Goal: Task Accomplishment & Management: Use online tool/utility

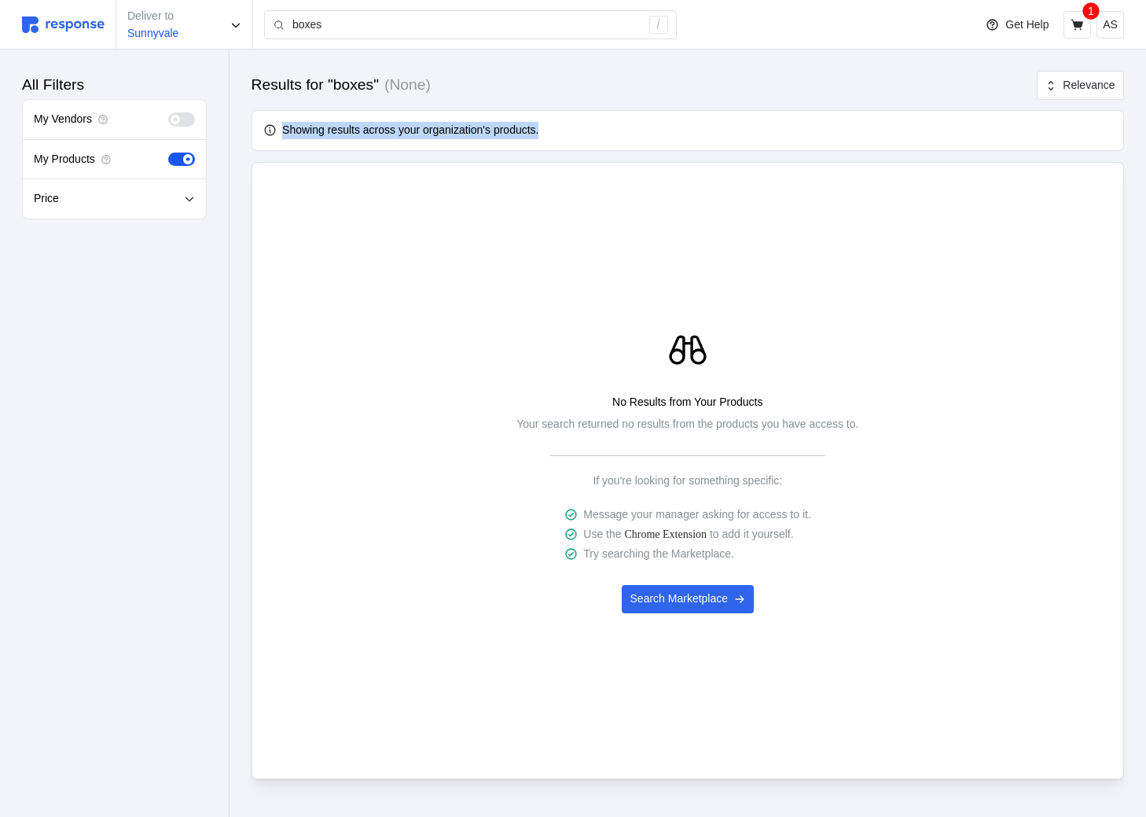
drag, startPoint x: 595, startPoint y: 120, endPoint x: 557, endPoint y: 127, distance: 38.4
click at [563, 127] on div "Showing results across your organization's products." at bounding box center [688, 130] width 860 height 28
click at [563, 123] on div "Showing results across your organization's products." at bounding box center [687, 130] width 849 height 17
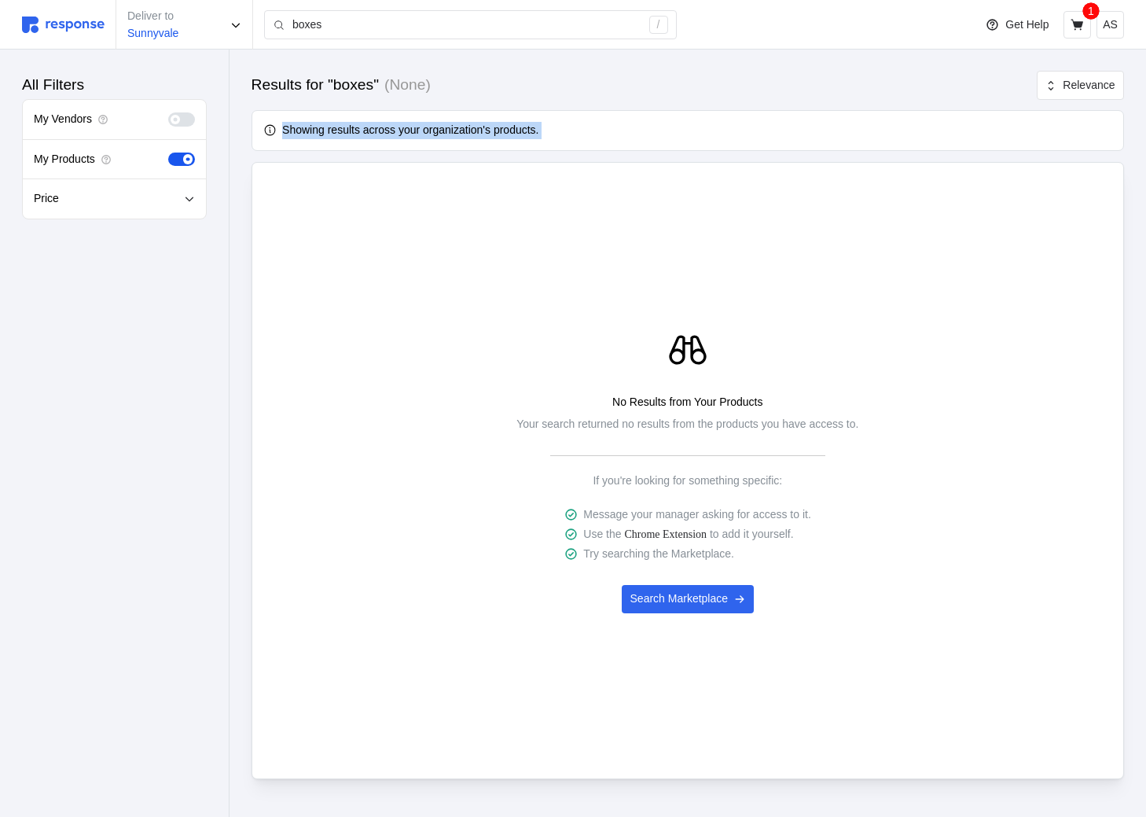
drag, startPoint x: 563, startPoint y: 123, endPoint x: 531, endPoint y: 139, distance: 36.2
click at [531, 139] on div "Showing results across your organization's products." at bounding box center [688, 130] width 860 height 28
copy div "Showing results across your organization's products."
click at [346, 397] on div "No Results from Your Products Your search returned no results from the products…" at bounding box center [687, 471] width 849 height 450
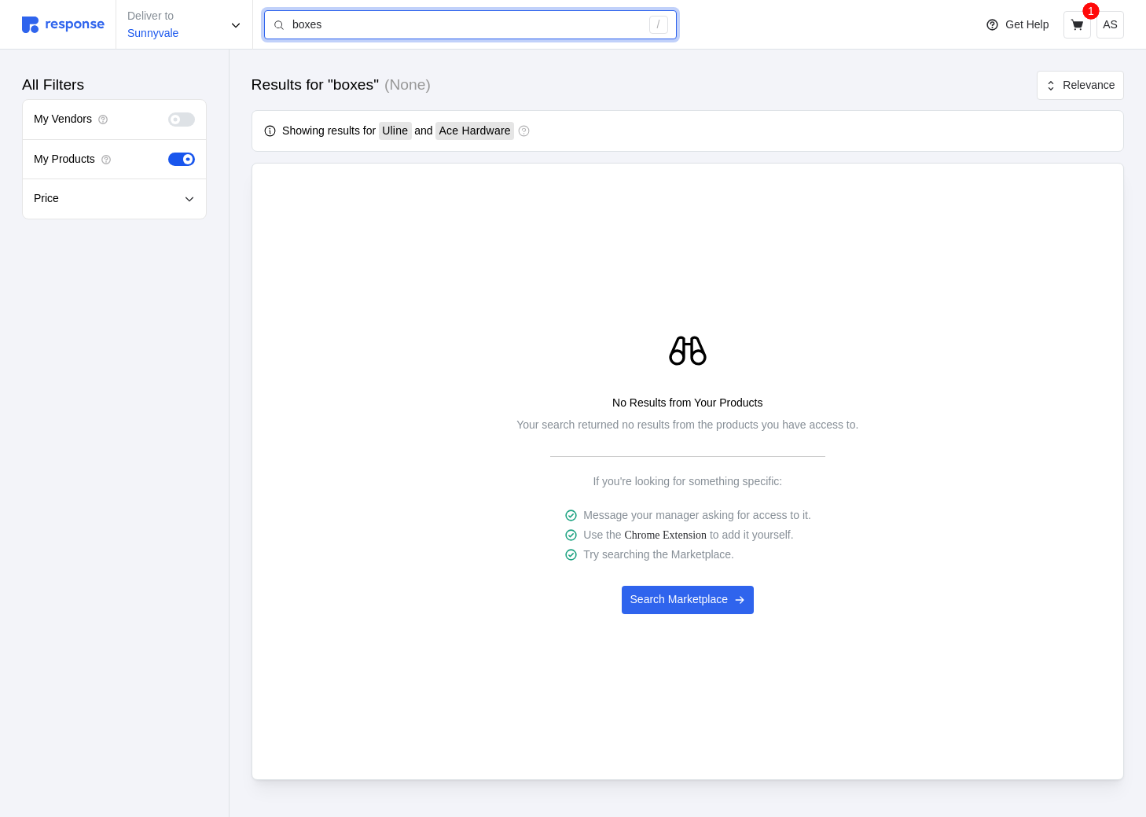
click at [468, 28] on input "boxes" at bounding box center [466, 25] width 348 height 28
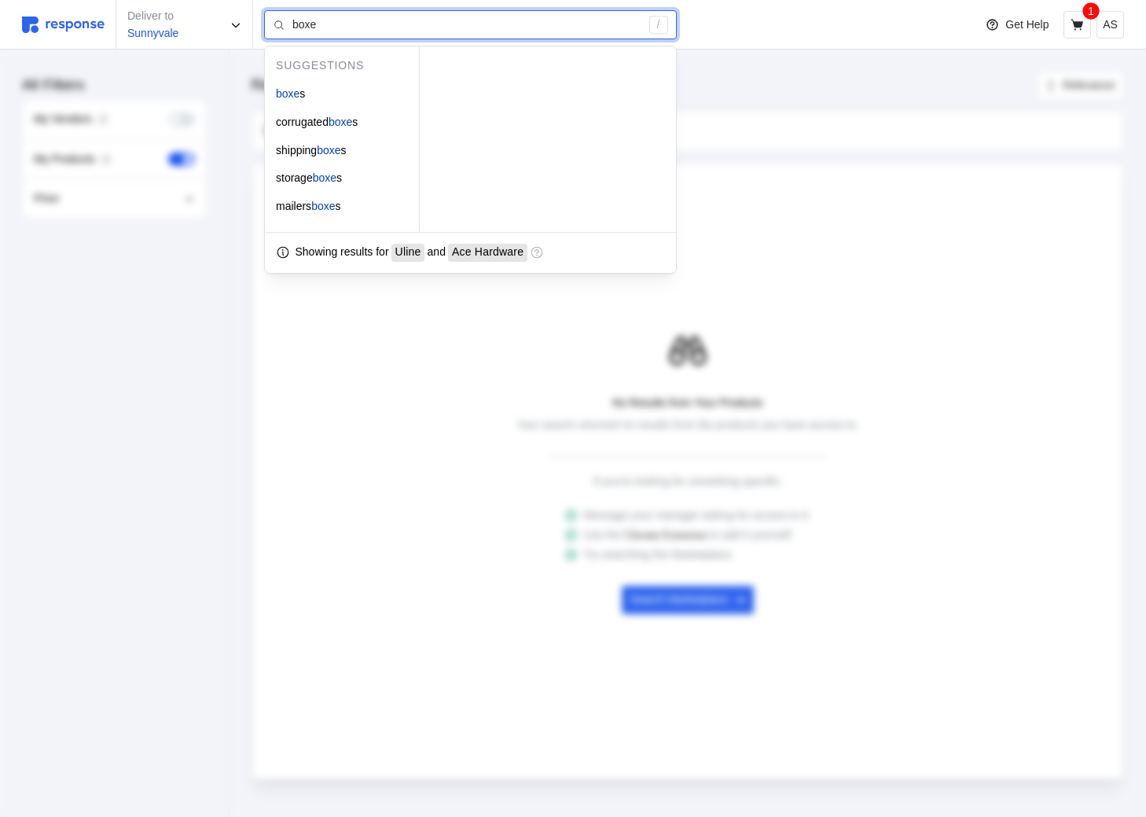
type input "boxe"
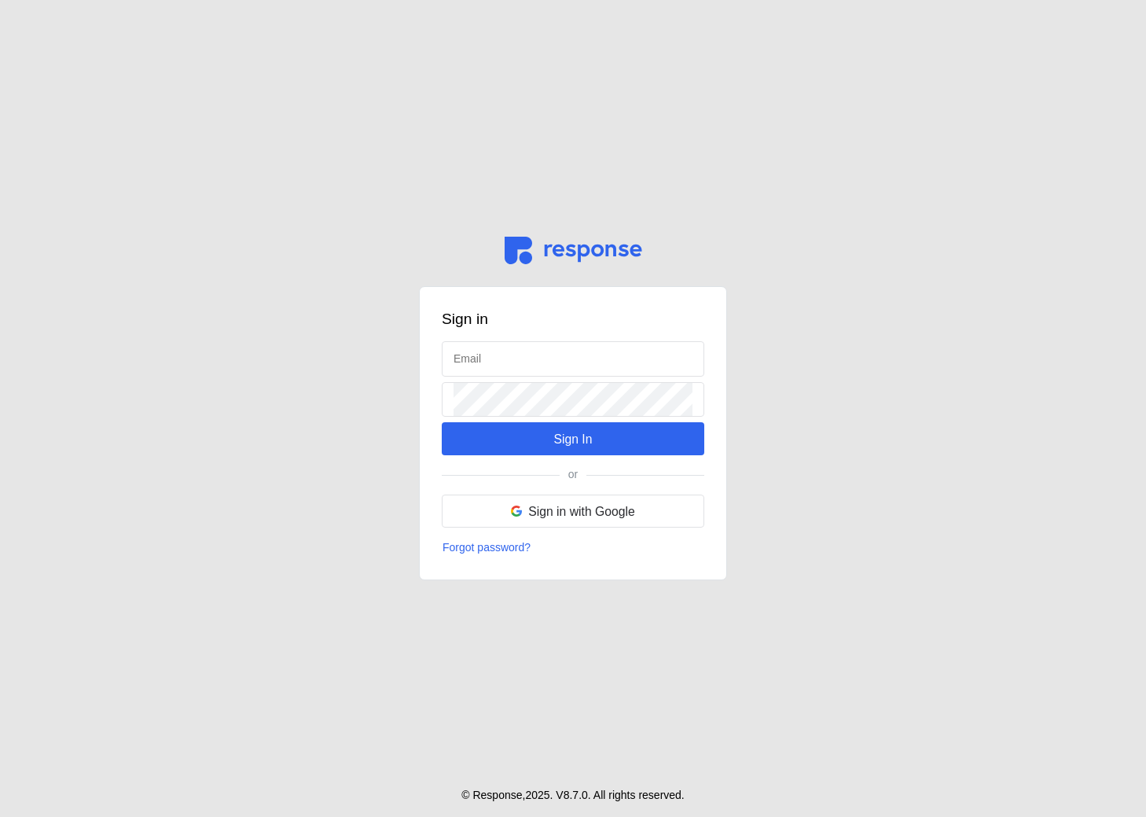
click at [528, 333] on div "Sign in Sign In or Sign in with Google Forgot password?" at bounding box center [573, 433] width 308 height 294
click at [528, 365] on input "text" at bounding box center [572, 359] width 239 height 34
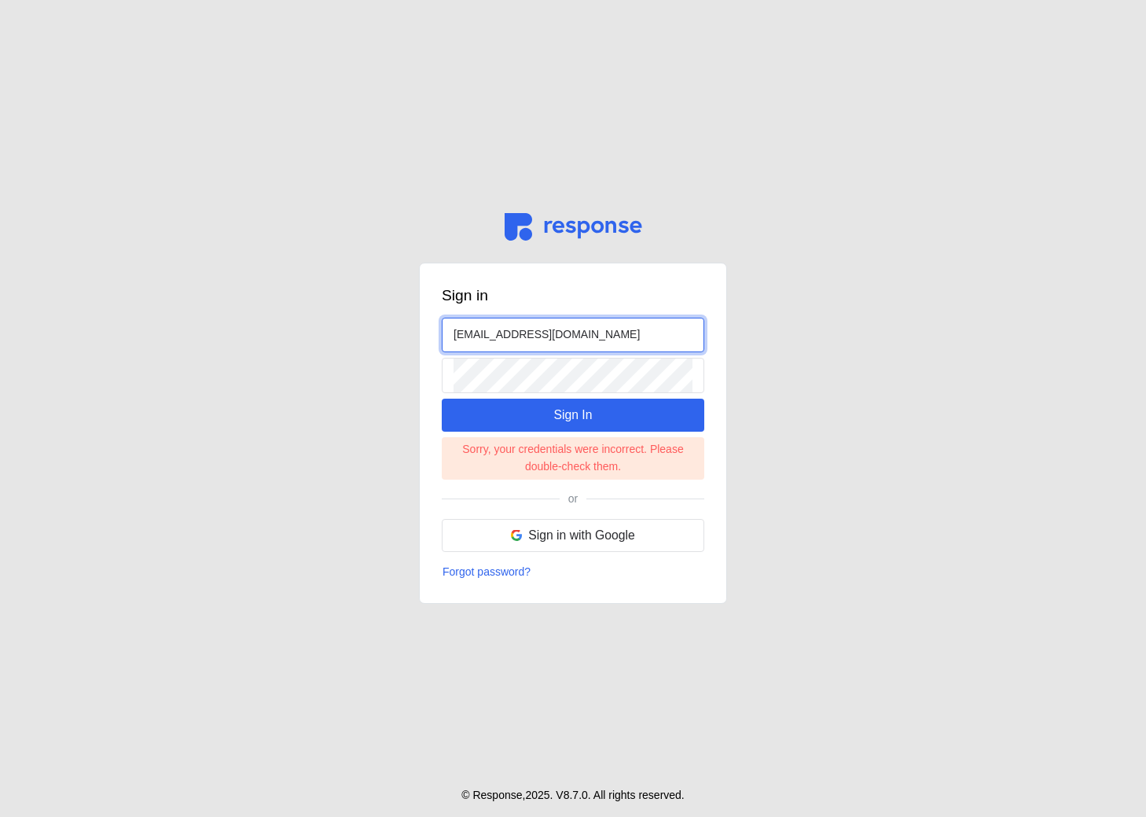
click at [472, 337] on input "[EMAIL_ADDRESS][DOMAIN_NAME]" at bounding box center [572, 335] width 239 height 34
type input "kristina@tryresponse.com"
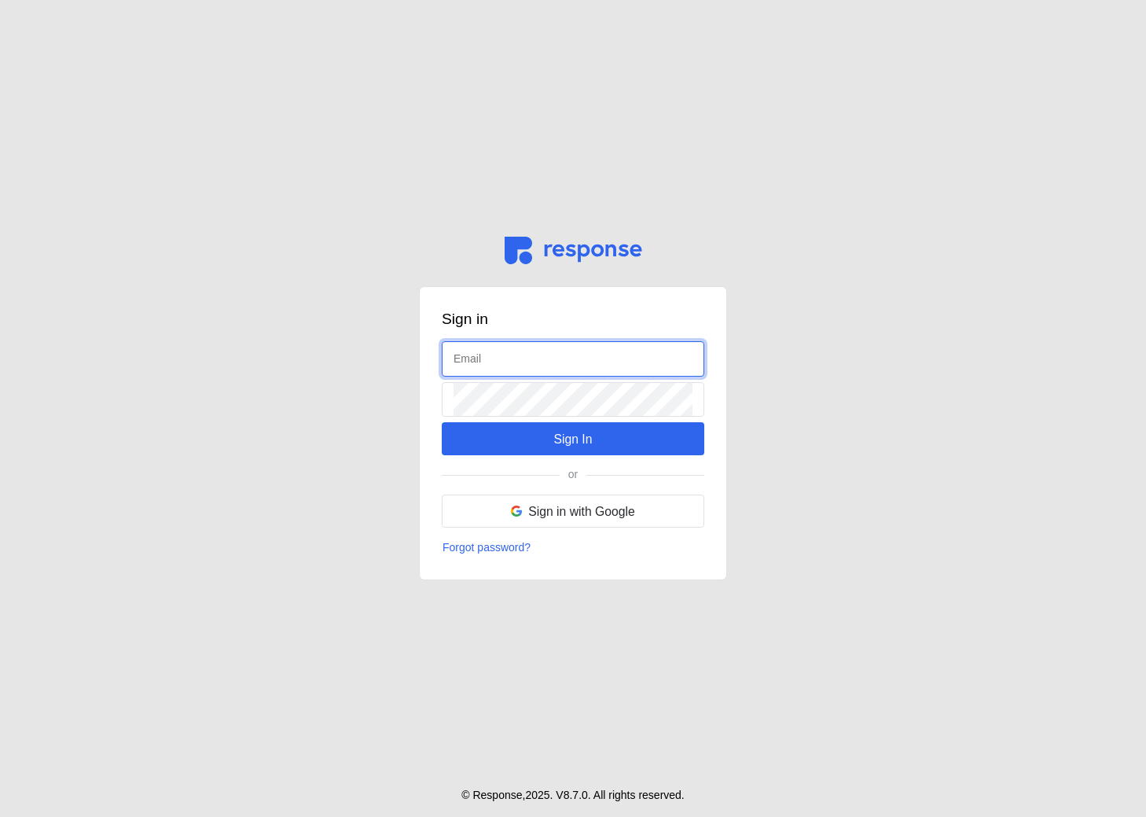
click at [622, 370] on input "text" at bounding box center [572, 359] width 239 height 34
type input "[EMAIL_ADDRESS][DOMAIN_NAME]"
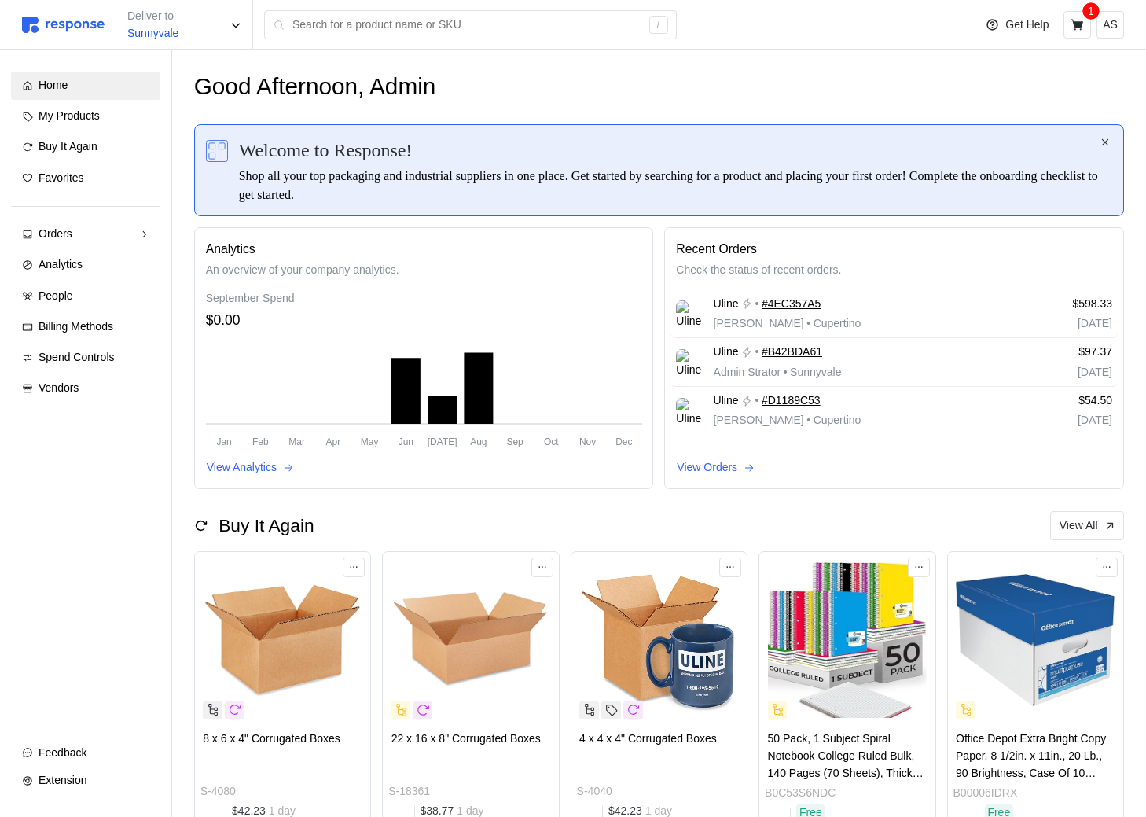
scroll to position [325, 0]
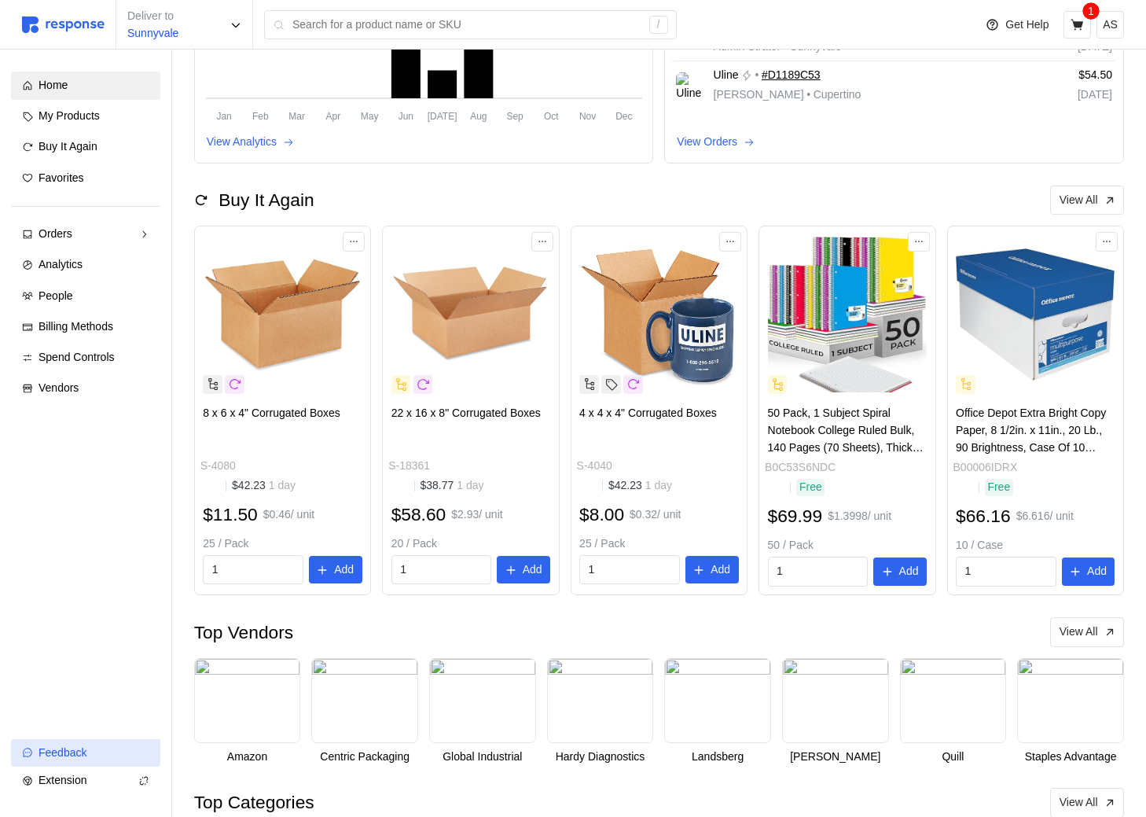
click at [118, 754] on div "Feedback" at bounding box center [94, 752] width 111 height 17
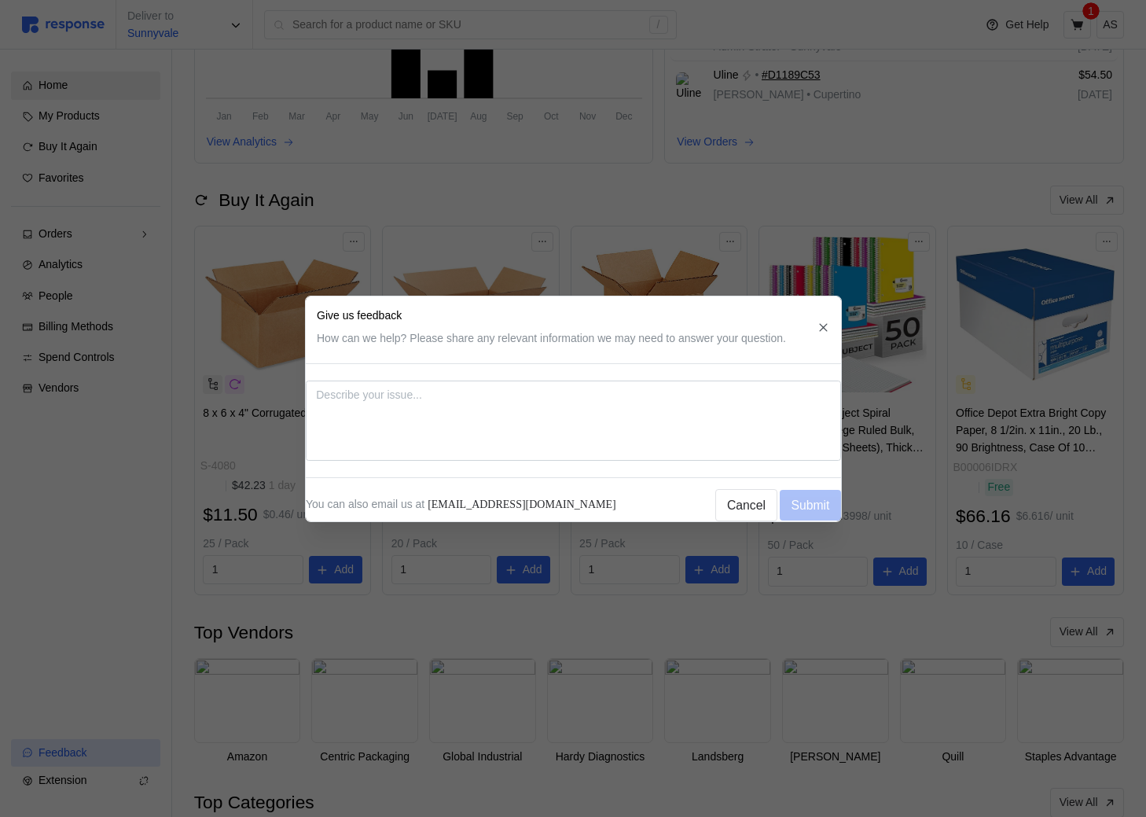
click at [119, 754] on div at bounding box center [573, 408] width 1146 height 817
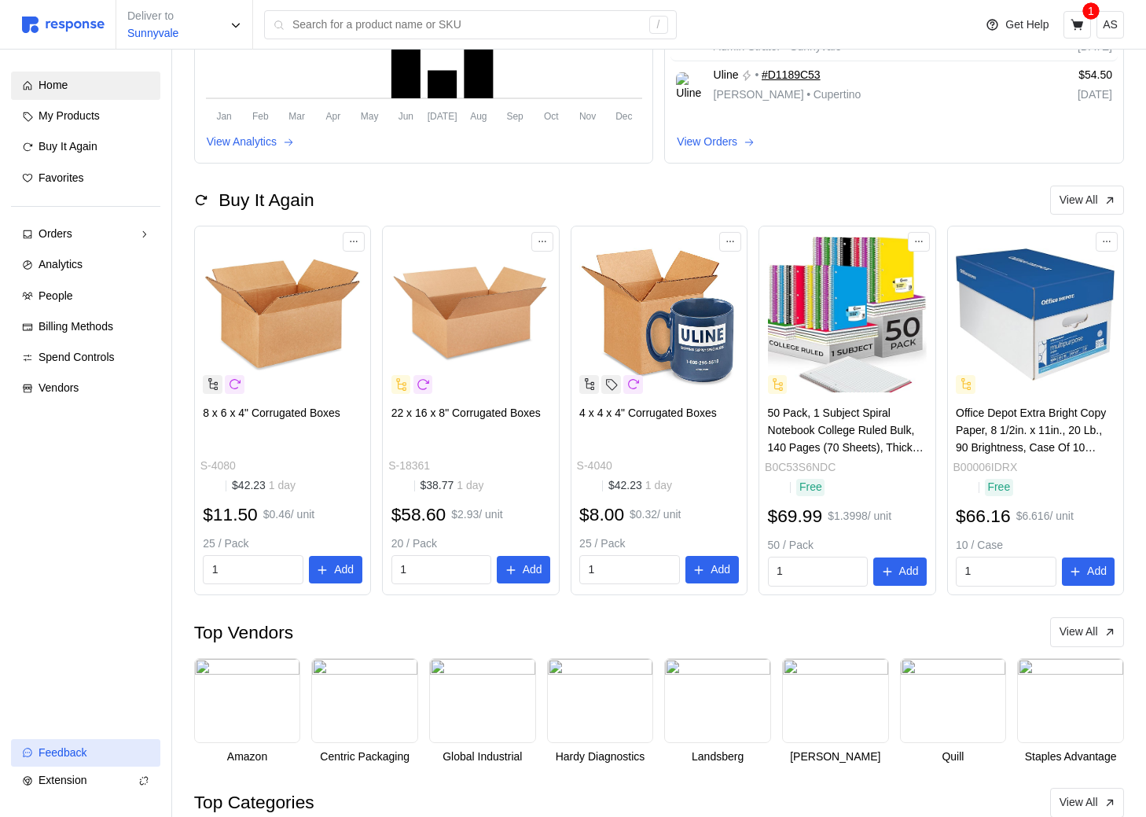
click at [119, 754] on div "Feedback" at bounding box center [94, 752] width 111 height 17
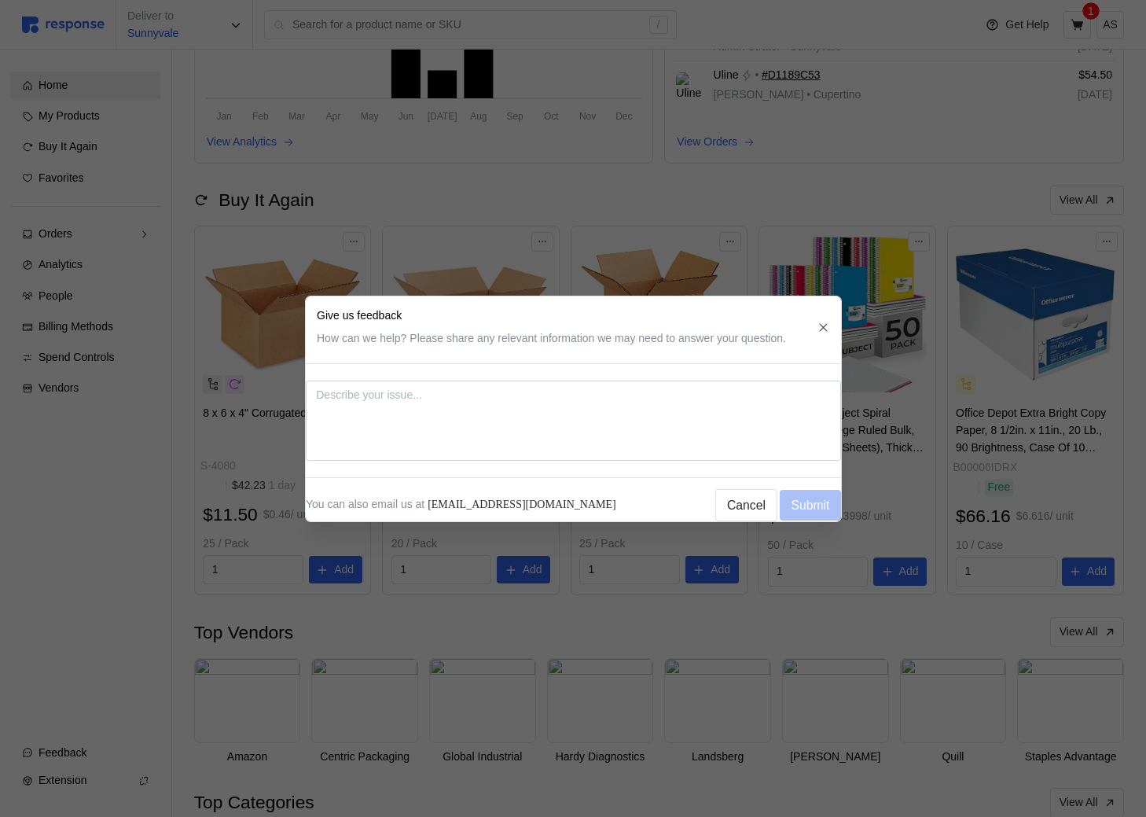
click at [119, 754] on div at bounding box center [573, 408] width 1146 height 817
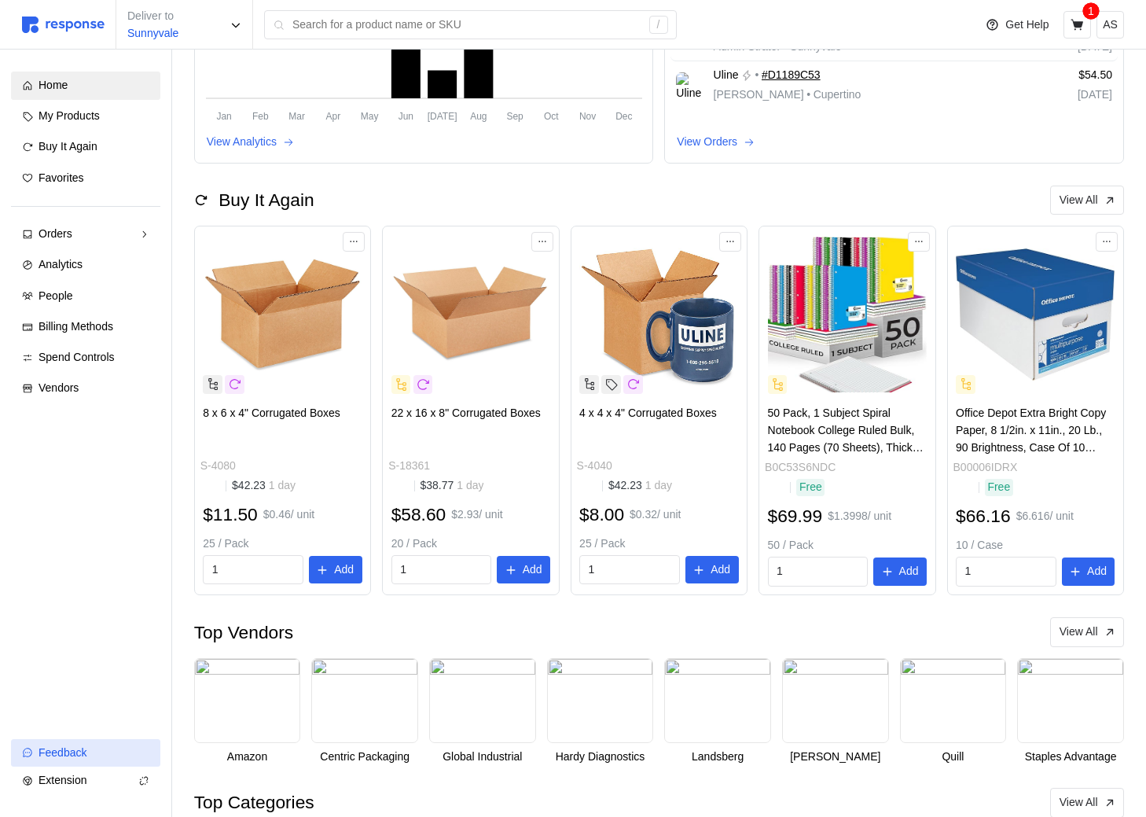
click at [101, 750] on div "Feedback" at bounding box center [94, 752] width 111 height 17
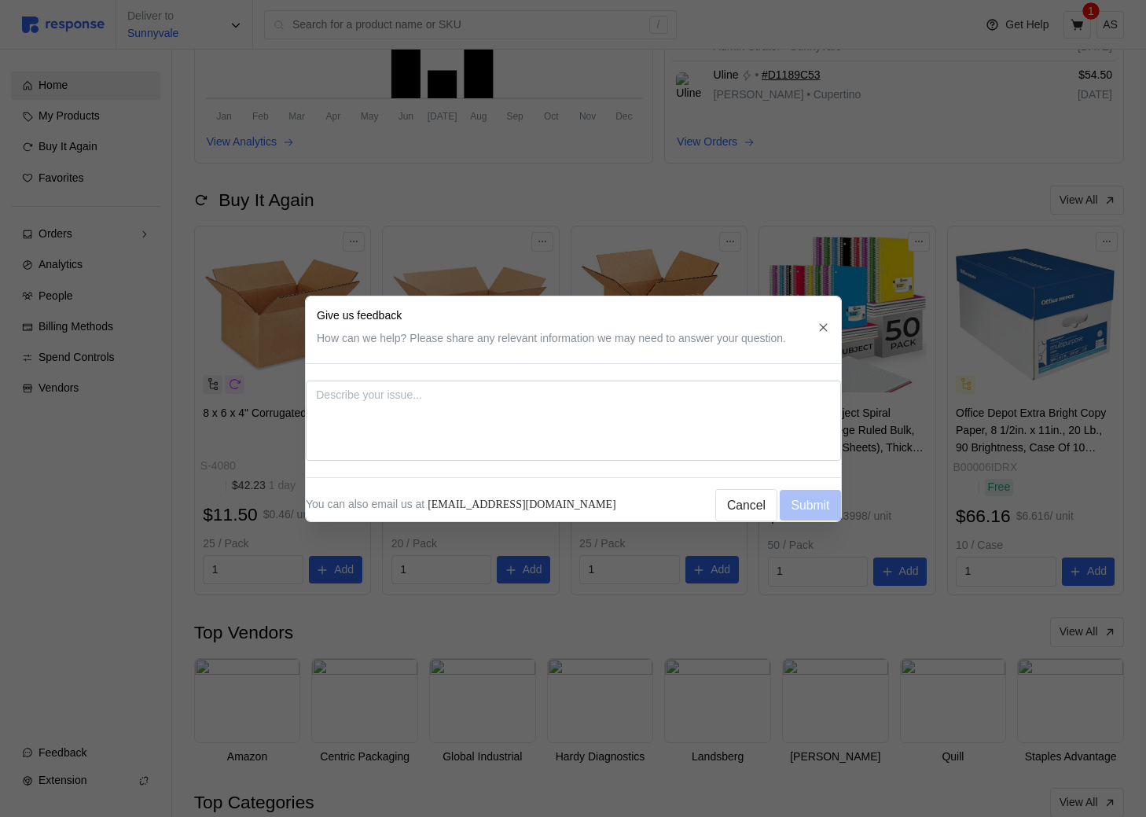
click at [101, 750] on div at bounding box center [573, 408] width 1146 height 817
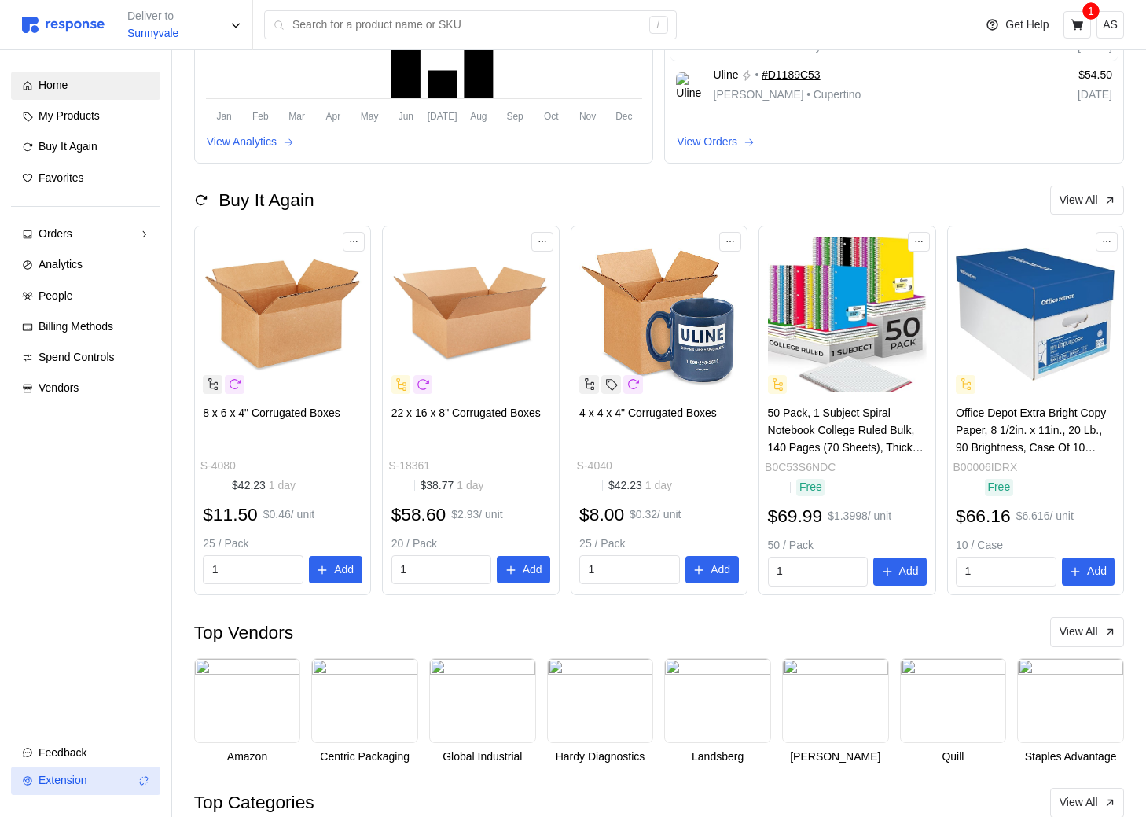
click at [94, 778] on div "Extension" at bounding box center [86, 780] width 94 height 17
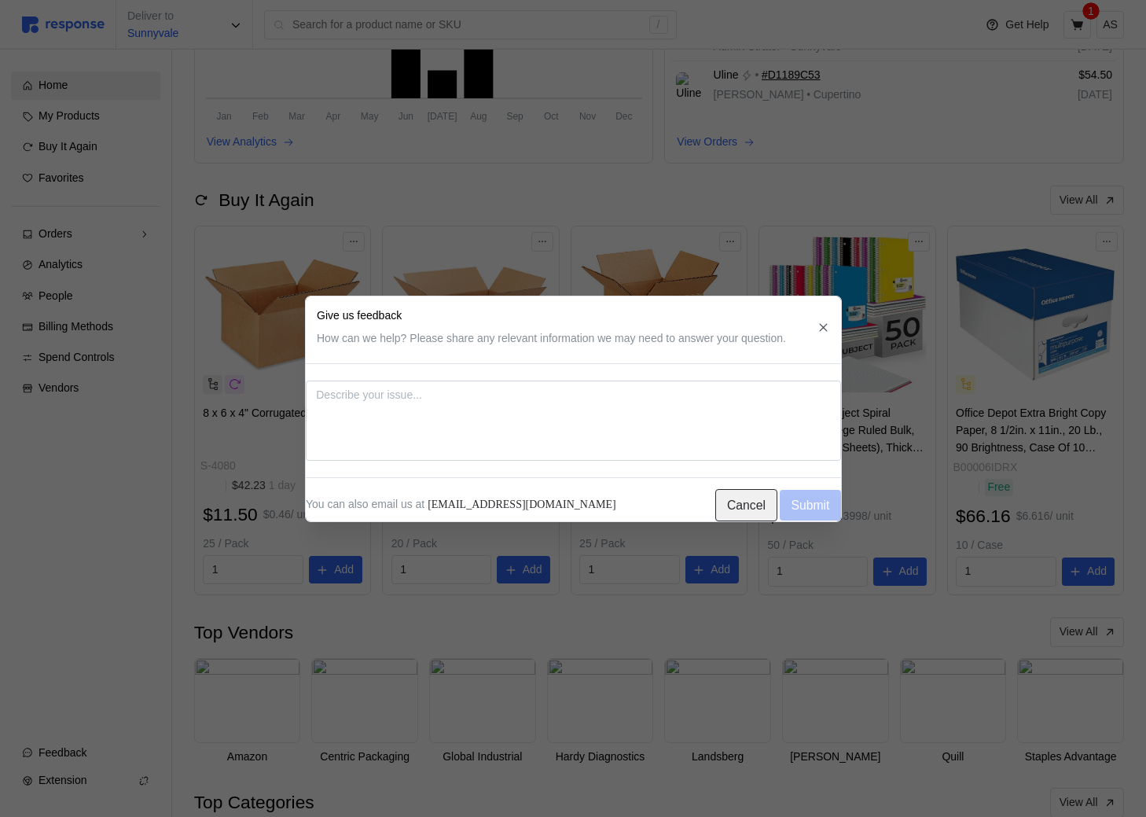
click at [733, 503] on p "Cancel" at bounding box center [746, 504] width 39 height 20
type textarea "x"
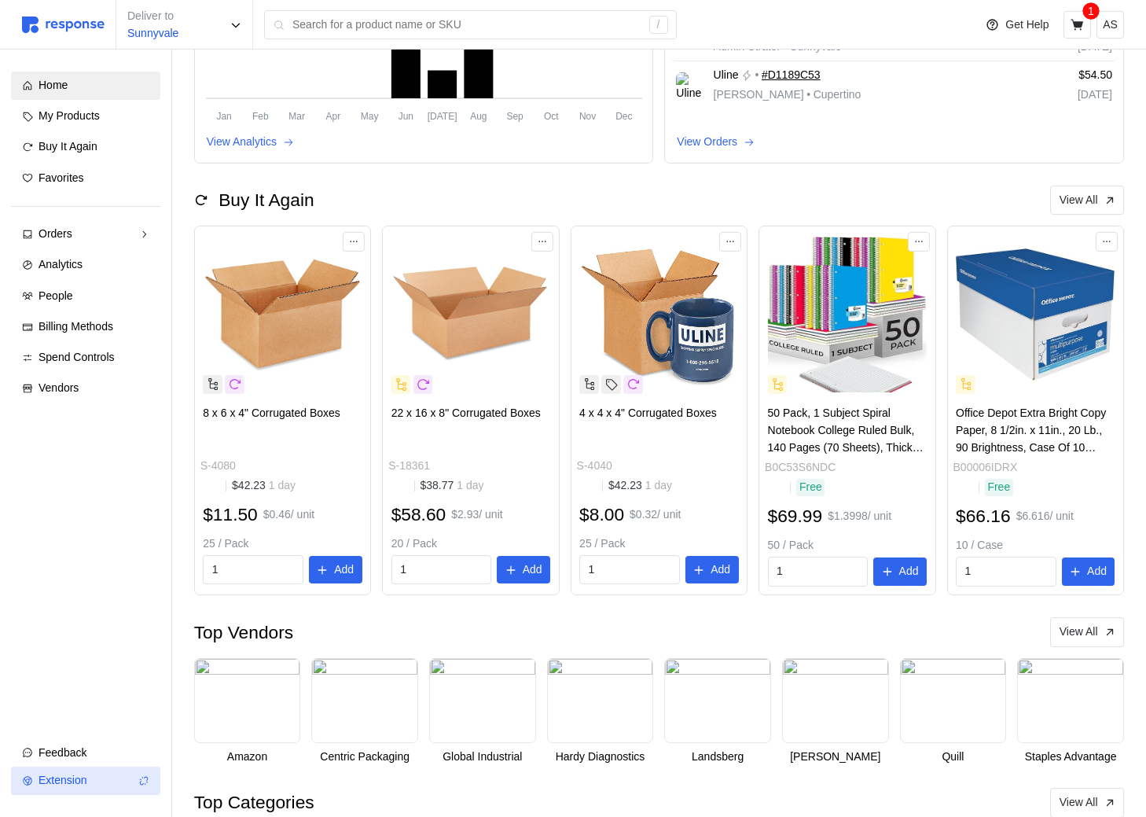
click at [74, 779] on span "Extension" at bounding box center [63, 779] width 48 height 13
click at [68, 786] on span "Extension" at bounding box center [63, 779] width 48 height 13
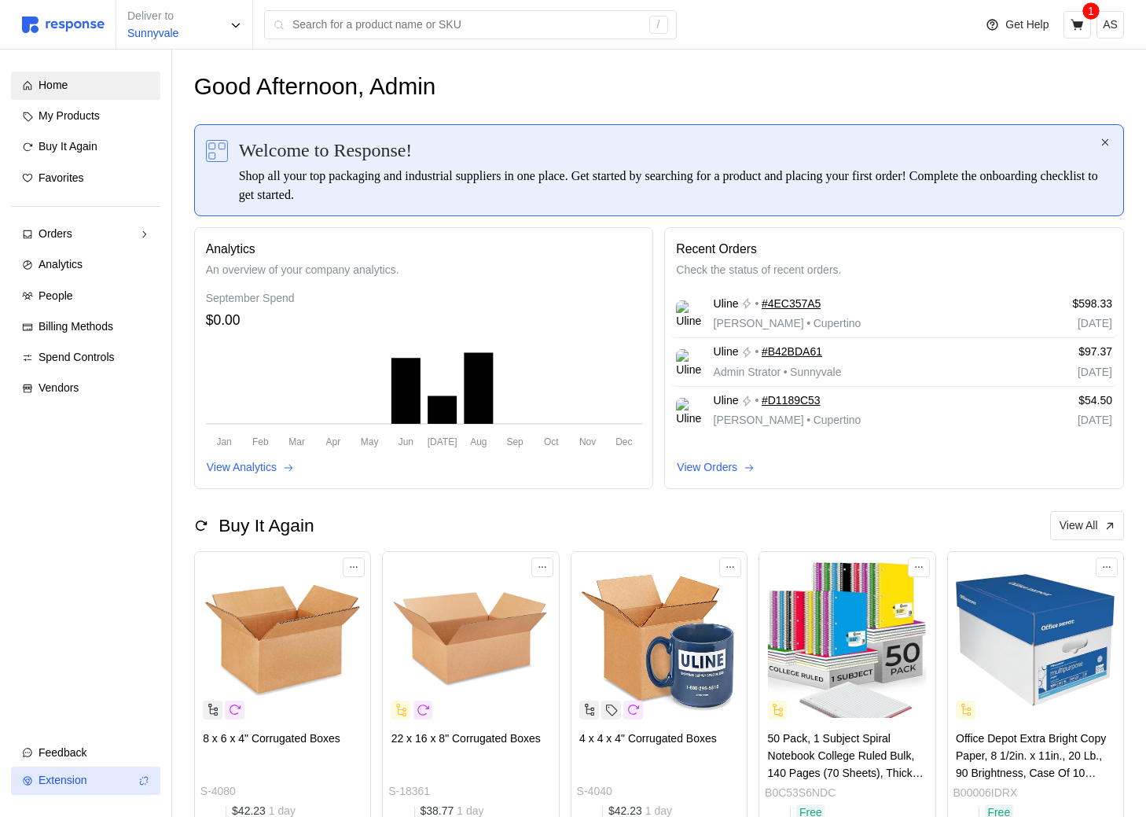
click at [108, 774] on div "Extension" at bounding box center [86, 780] width 94 height 17
